Goal: Information Seeking & Learning: Find specific page/section

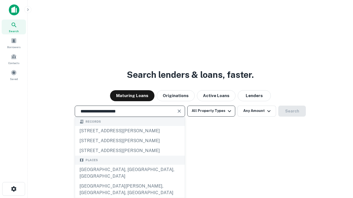
click at [130, 182] on div "[GEOGRAPHIC_DATA], [GEOGRAPHIC_DATA], [GEOGRAPHIC_DATA]" at bounding box center [130, 173] width 110 height 17
type input "**********"
click at [211, 111] on button "All Property Types" at bounding box center [211, 111] width 48 height 11
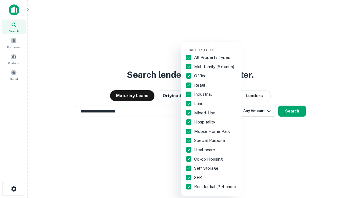
click at [216, 46] on button "button" at bounding box center [215, 46] width 61 height 0
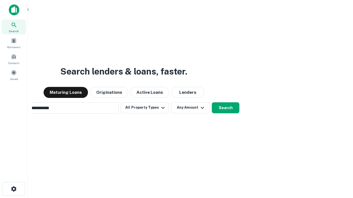
scroll to position [9, 0]
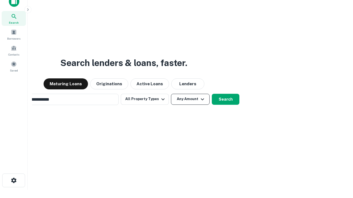
click at [171, 94] on button "Any Amount" at bounding box center [190, 99] width 39 height 11
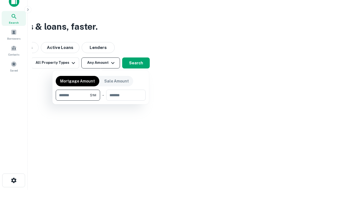
scroll to position [9, 0]
type input "*******"
click at [101, 101] on button "button" at bounding box center [101, 101] width 90 height 0
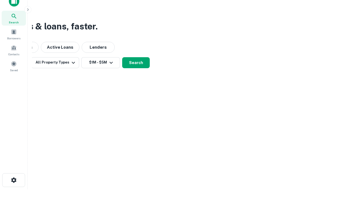
scroll to position [9, 0]
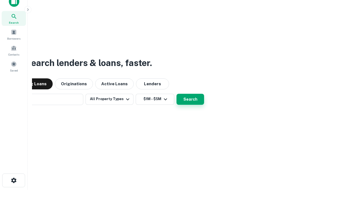
click at [176, 94] on button "Search" at bounding box center [190, 99] width 28 height 11
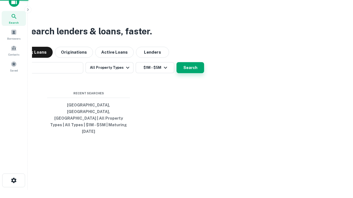
scroll to position [9, 0]
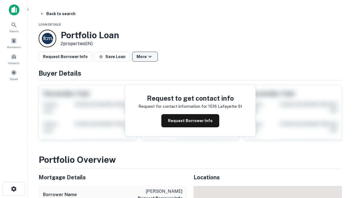
click at [145, 57] on button "More" at bounding box center [145, 57] width 26 height 10
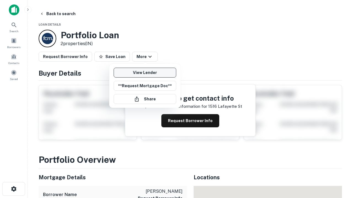
click at [145, 73] on link "View Lender" at bounding box center [145, 73] width 63 height 10
